Goal: Task Accomplishment & Management: Manage account settings

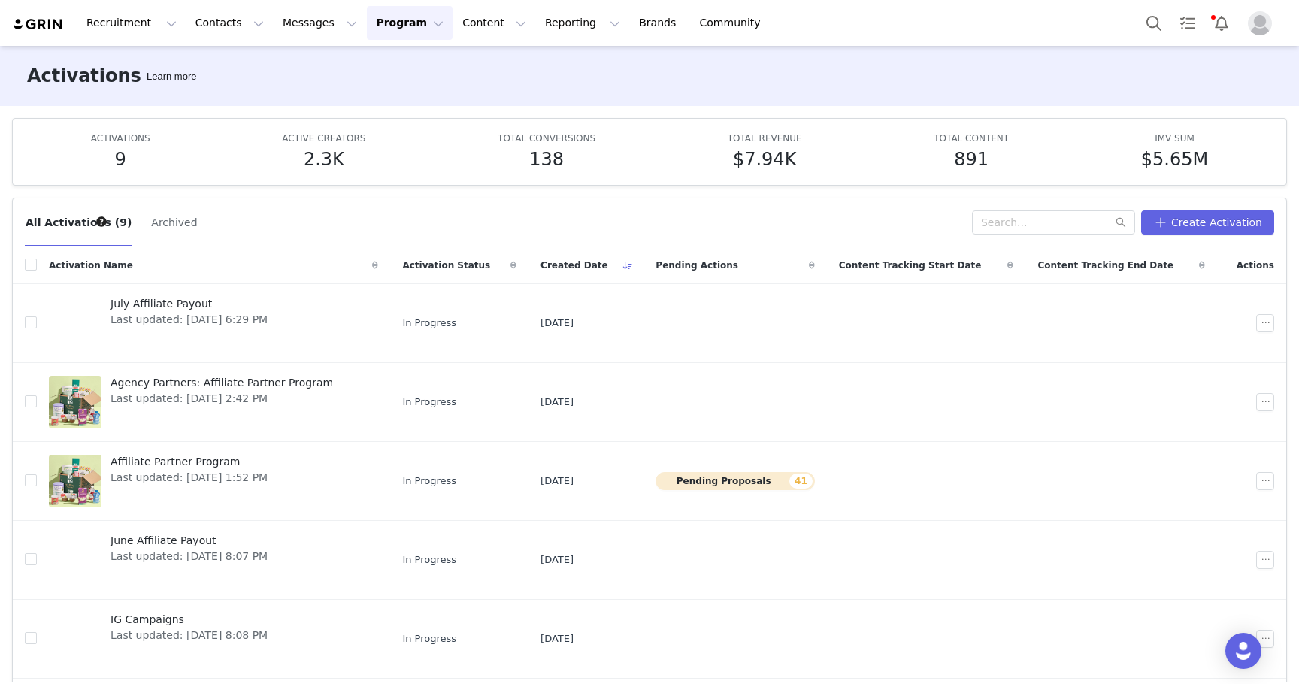
click at [399, 14] on button "Program Program" at bounding box center [410, 23] width 86 height 34
click at [398, 63] on p "Activations" at bounding box center [385, 67] width 58 height 16
click at [248, 371] on td "Agency Partners: Affiliate Partner Program Last updated: [DATE] 2:42 PM" at bounding box center [213, 401] width 353 height 79
click at [250, 384] on span "Agency Partners: Affiliate Partner Program" at bounding box center [221, 383] width 222 height 16
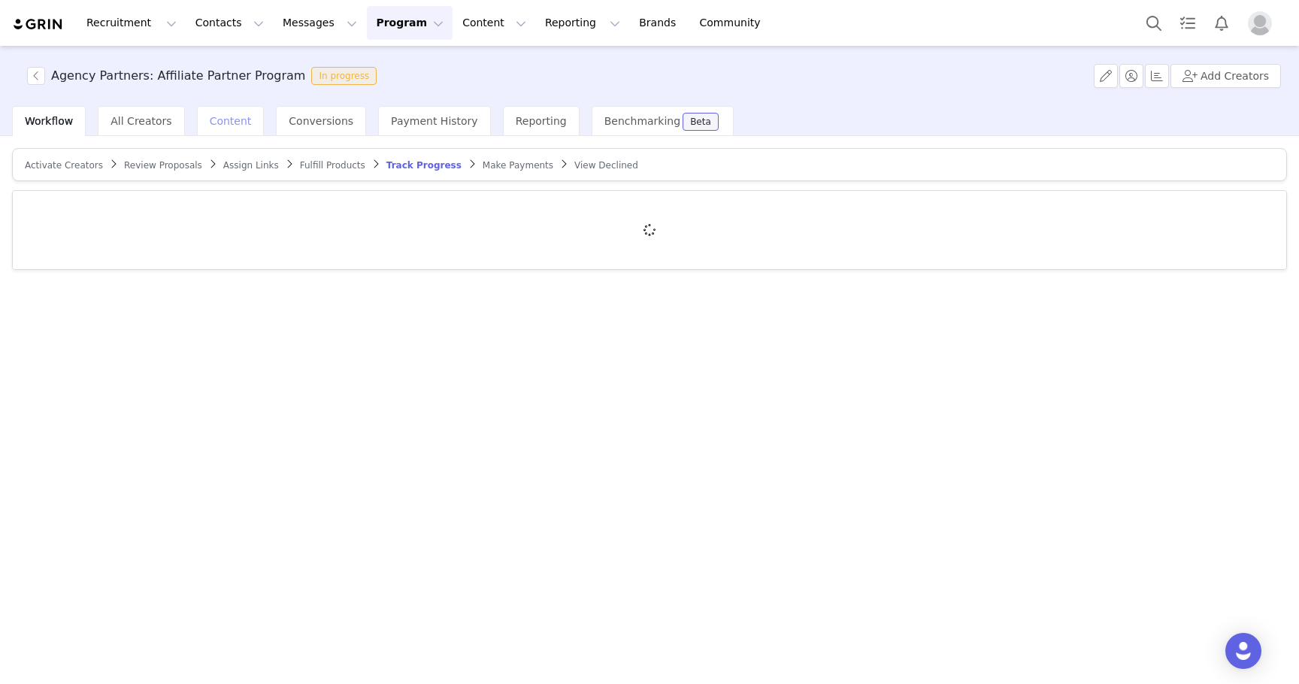
click at [244, 116] on div "Content" at bounding box center [231, 121] width 68 height 30
